Goal: Transaction & Acquisition: Purchase product/service

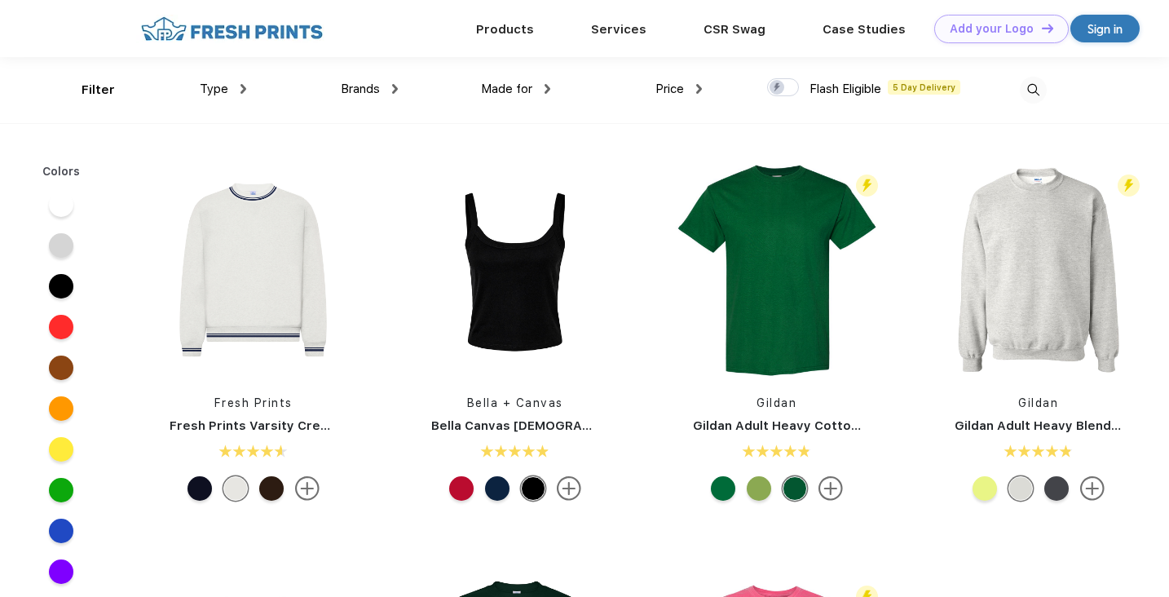
scroll to position [700, 0]
click at [248, 280] on img at bounding box center [253, 270] width 217 height 217
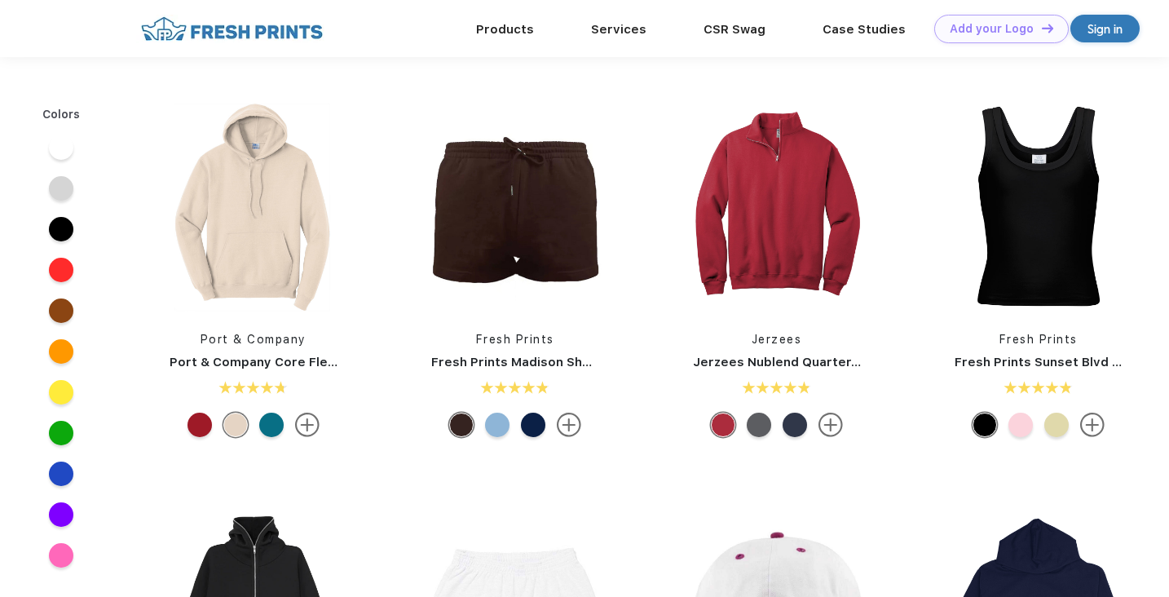
scroll to position [700, 0]
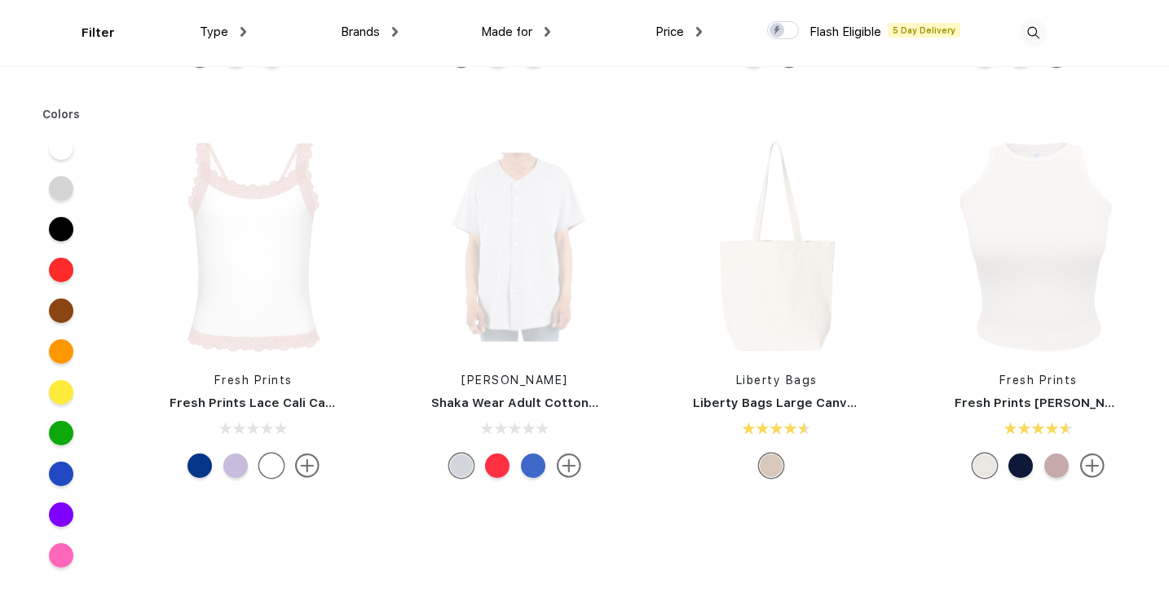
scroll to position [5594, 0]
